Goal: Transaction & Acquisition: Purchase product/service

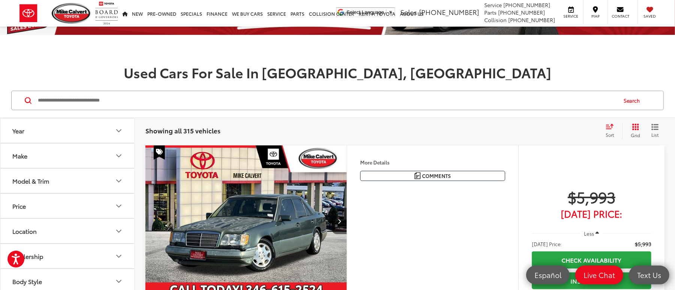
scroll to position [100, 0]
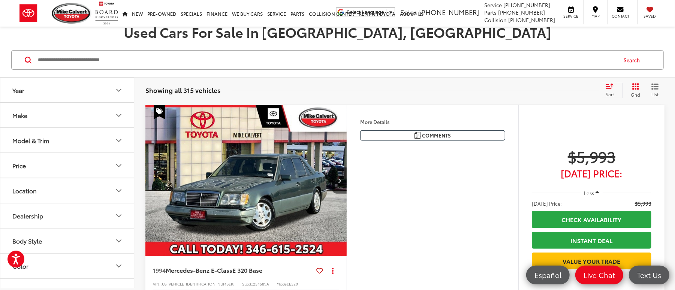
click at [209, 67] on input "Search by Make, Model, or Keyword" at bounding box center [326, 60] width 579 height 18
type input "*******"
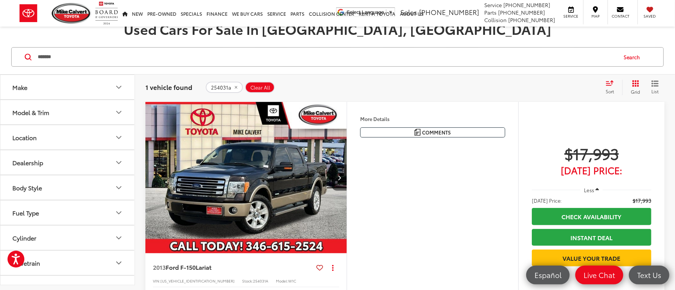
scroll to position [150, 0]
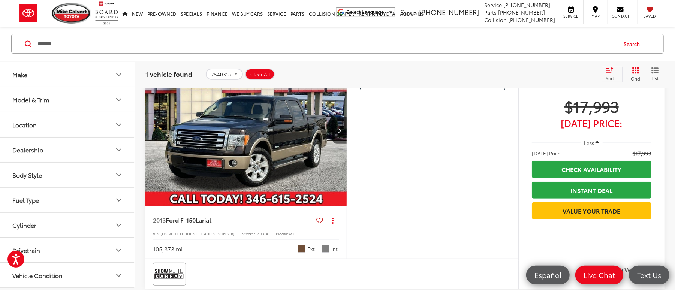
click at [284, 155] on img "2013 Ford F-150 Lariat 0" at bounding box center [246, 131] width 202 height 152
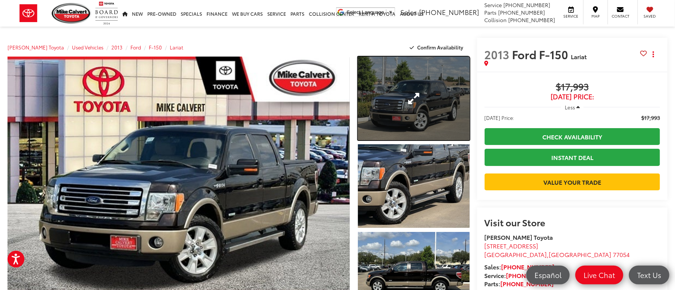
click at [400, 103] on link "Expand Photo 1" at bounding box center [414, 99] width 112 height 84
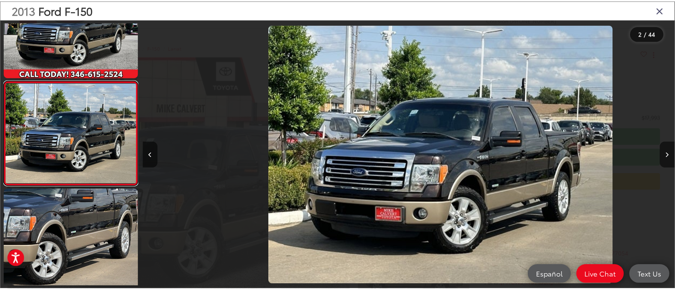
scroll to position [0, 537]
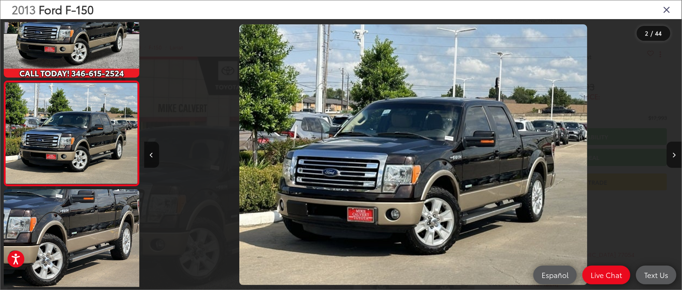
click at [663, 9] on icon "Close gallery" at bounding box center [666, 9] width 7 height 10
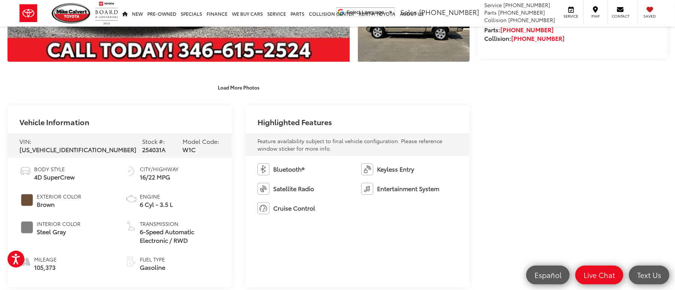
scroll to position [300, 0]
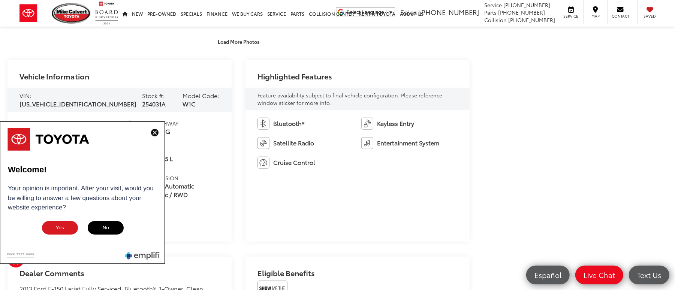
click at [152, 131] on img at bounding box center [154, 132] width 7 height 7
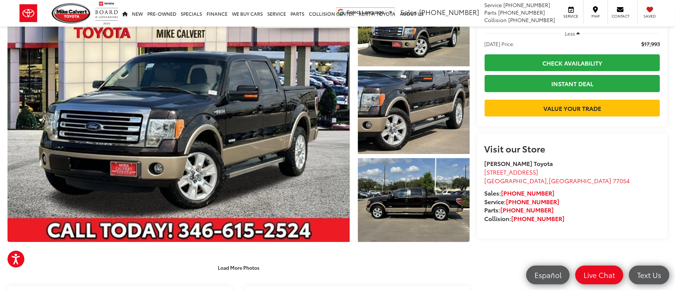
scroll to position [0, 0]
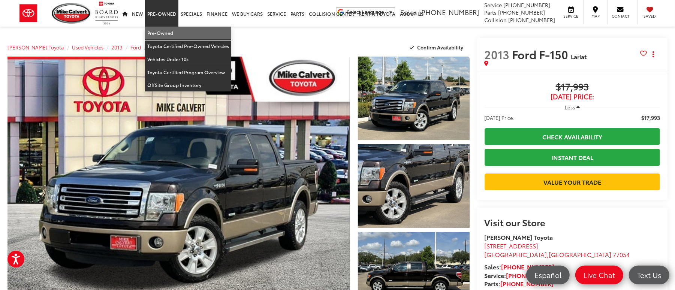
click at [163, 29] on link "Pre-Owned" at bounding box center [188, 33] width 86 height 13
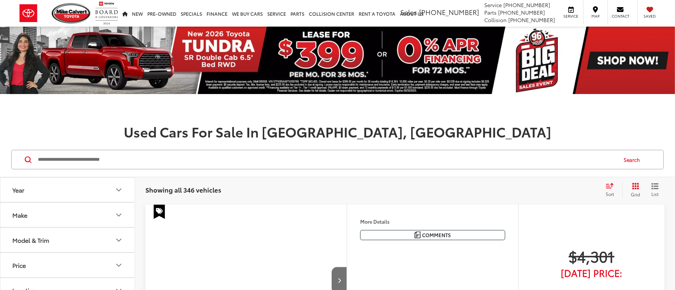
click at [75, 203] on button "Make" at bounding box center [67, 215] width 135 height 24
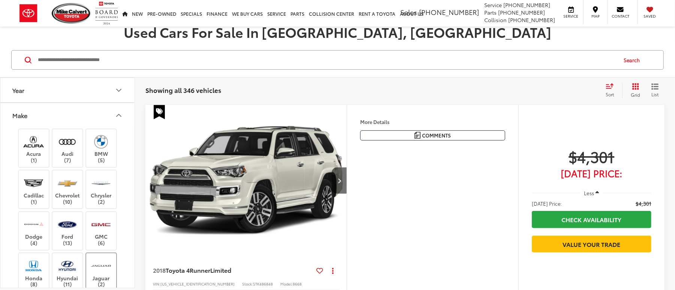
scroll to position [100, 0]
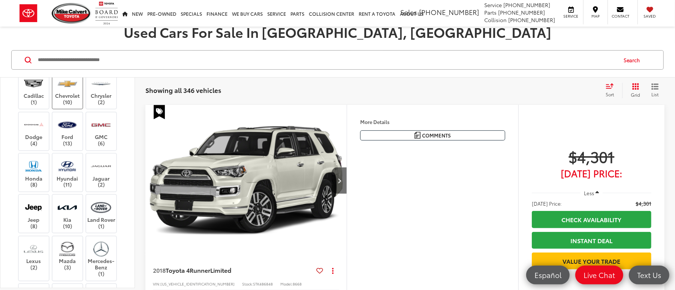
click at [63, 100] on label "Chevrolet (10)" at bounding box center [67, 90] width 30 height 30
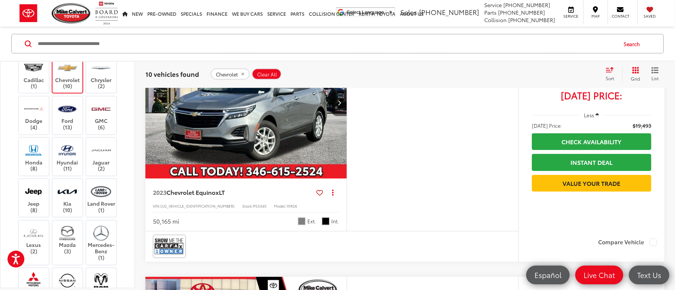
scroll to position [908, 0]
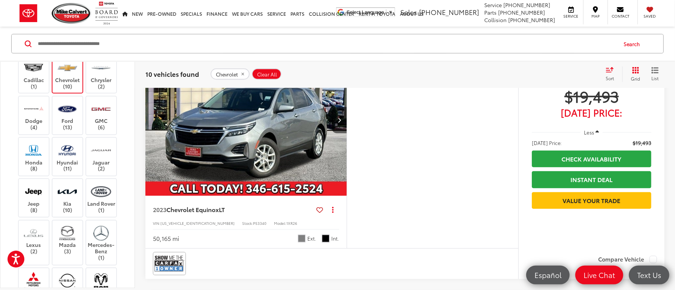
click at [252, 151] on img "2023 Chevrolet Equinox LT 0" at bounding box center [246, 121] width 202 height 152
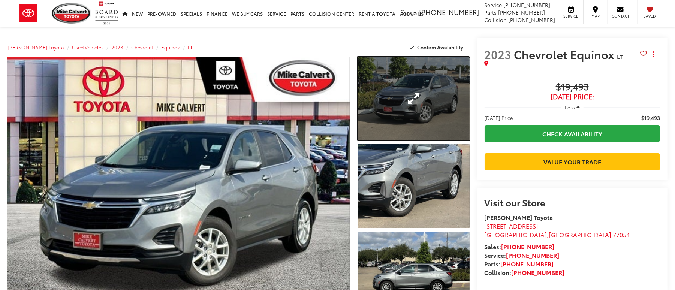
click at [432, 108] on link "Expand Photo 1" at bounding box center [414, 99] width 112 height 84
